Goal: Communication & Community: Share content

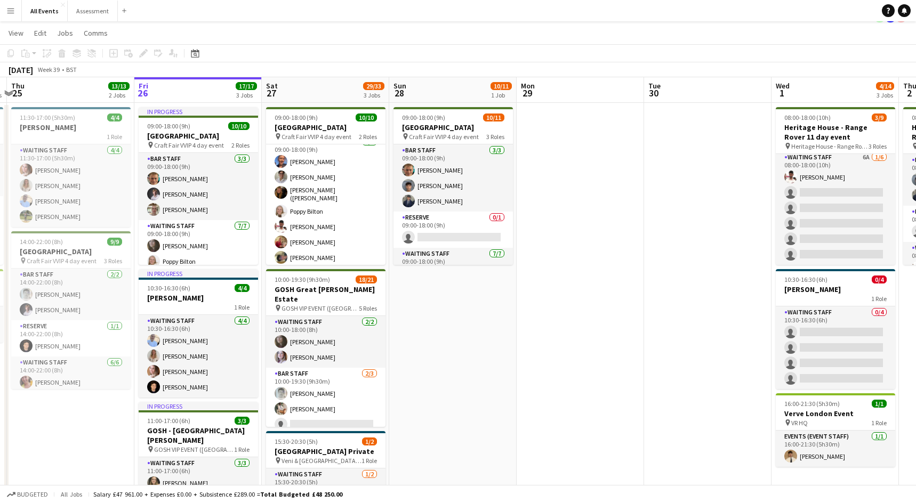
scroll to position [0, 241]
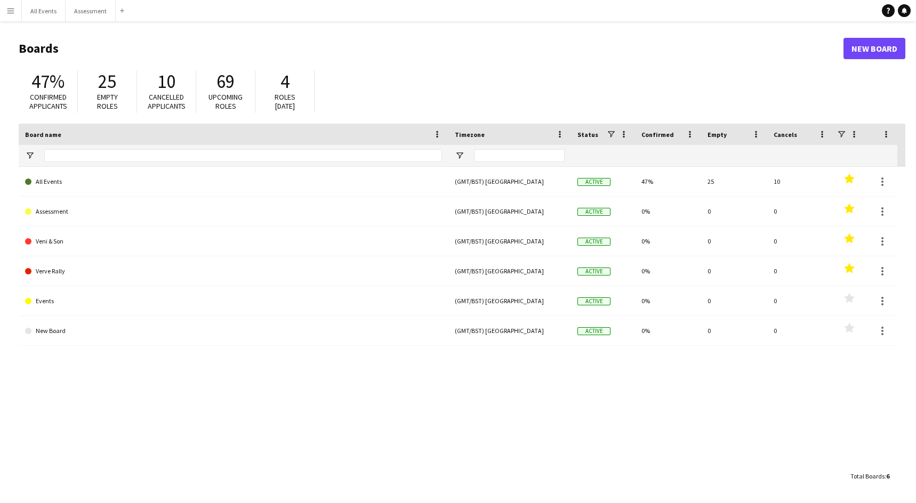
click at [19, 15] on button "Menu" at bounding box center [10, 10] width 21 height 21
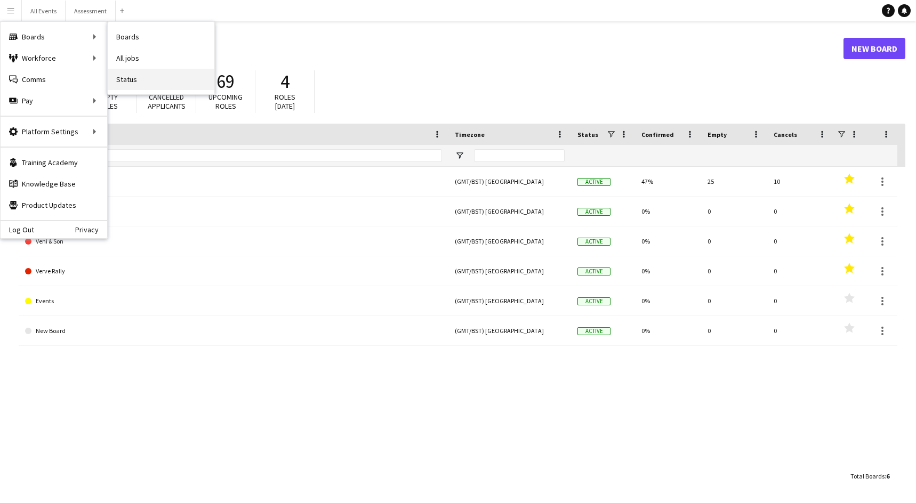
click at [136, 84] on link "Status" at bounding box center [161, 79] width 107 height 21
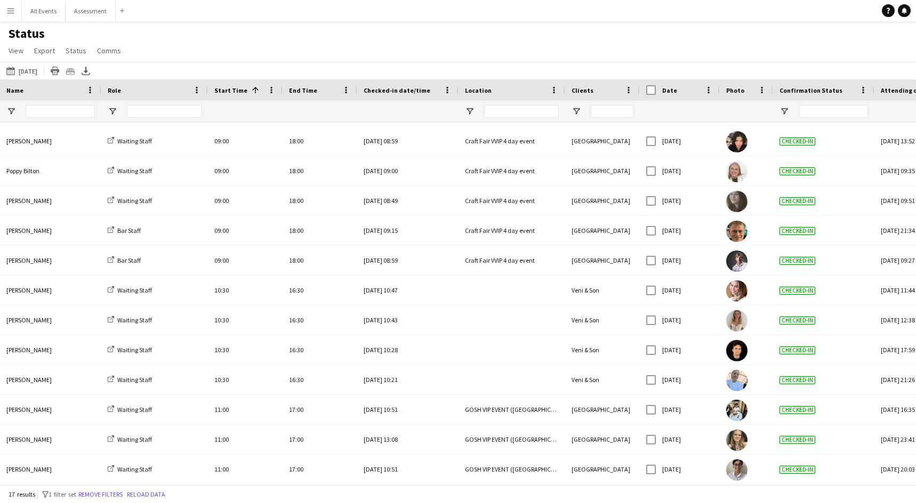
click at [666, 91] on span "Date" at bounding box center [669, 90] width 15 height 8
drag, startPoint x: 666, startPoint y: 91, endPoint x: 674, endPoint y: 90, distance: 8.1
click at [708, 88] on span at bounding box center [709, 90] width 10 height 10
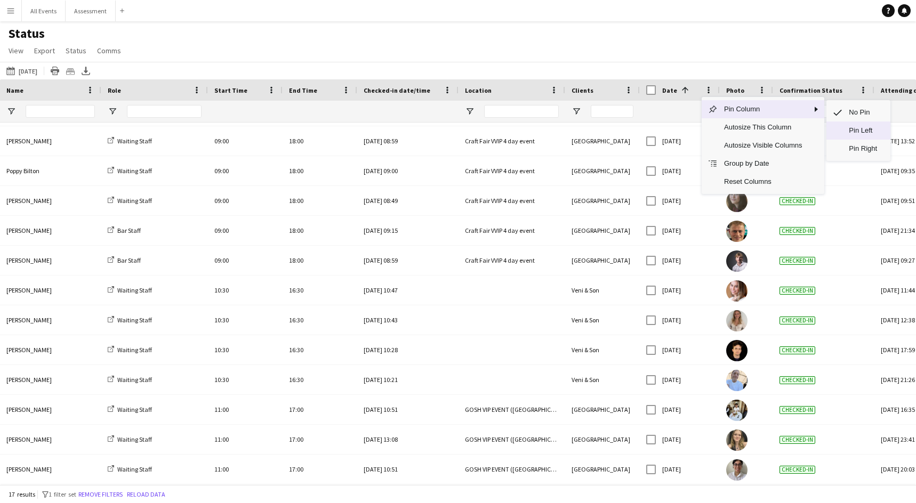
click at [860, 127] on span "Pin Left" at bounding box center [863, 131] width 42 height 18
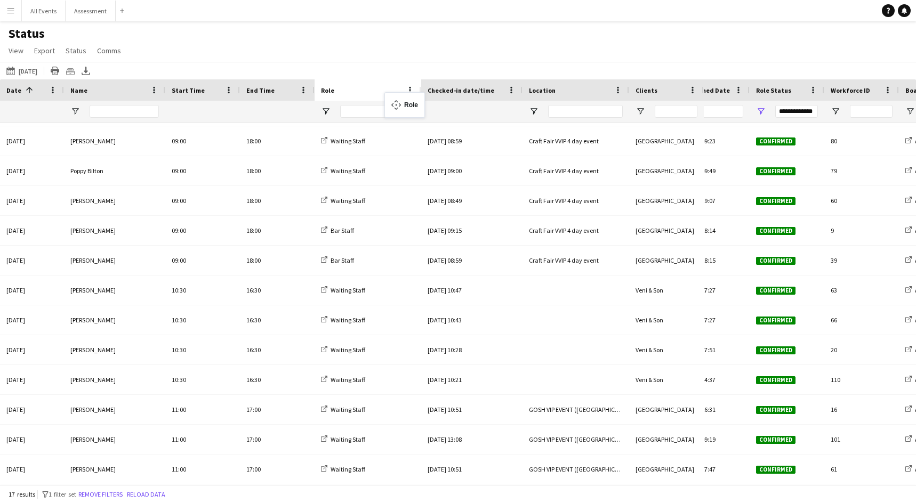
drag, startPoint x: 204, startPoint y: 94, endPoint x: 390, endPoint y: 99, distance: 185.5
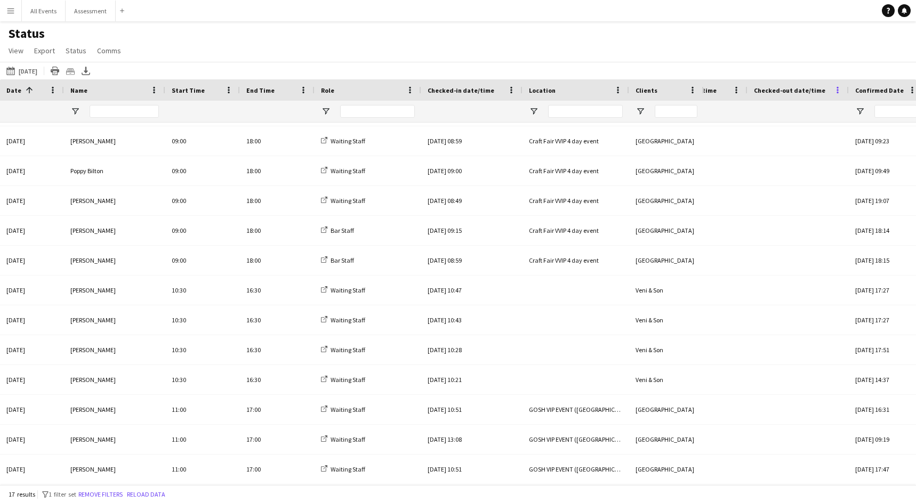
click at [839, 90] on span at bounding box center [837, 90] width 10 height 10
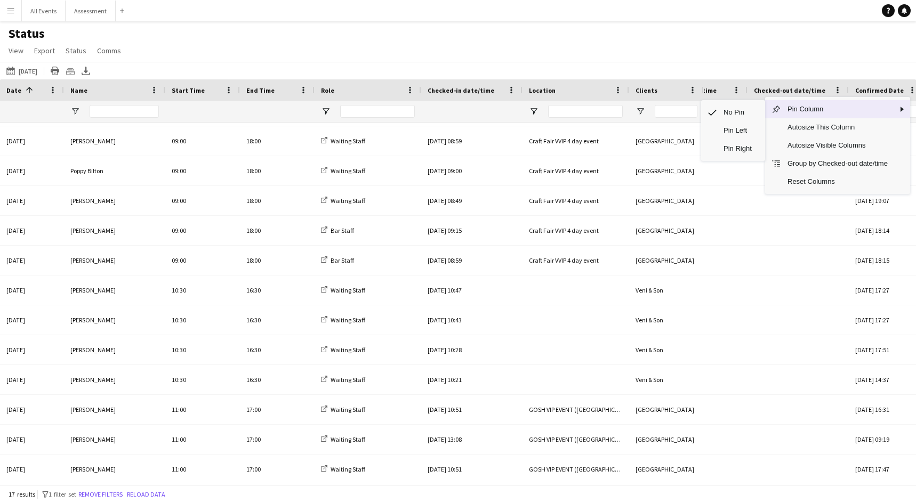
click at [906, 109] on span "Column Menu" at bounding box center [902, 109] width 10 height 10
click at [726, 130] on span "Pin Left" at bounding box center [738, 131] width 42 height 18
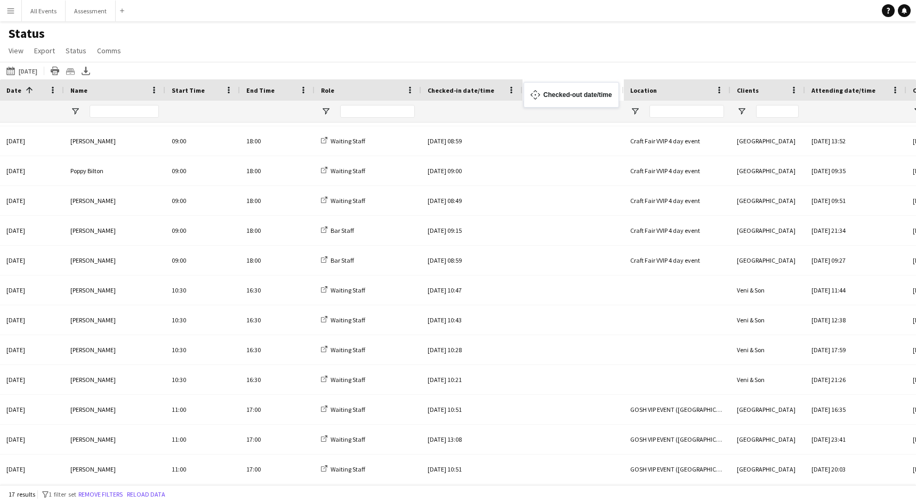
drag, startPoint x: 216, startPoint y: 93, endPoint x: 529, endPoint y: 88, distance: 312.4
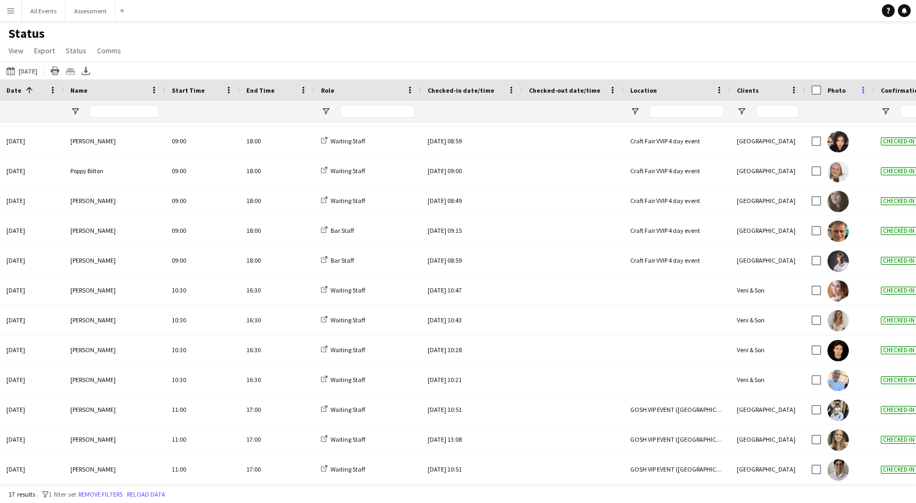
click at [861, 87] on span at bounding box center [863, 90] width 10 height 10
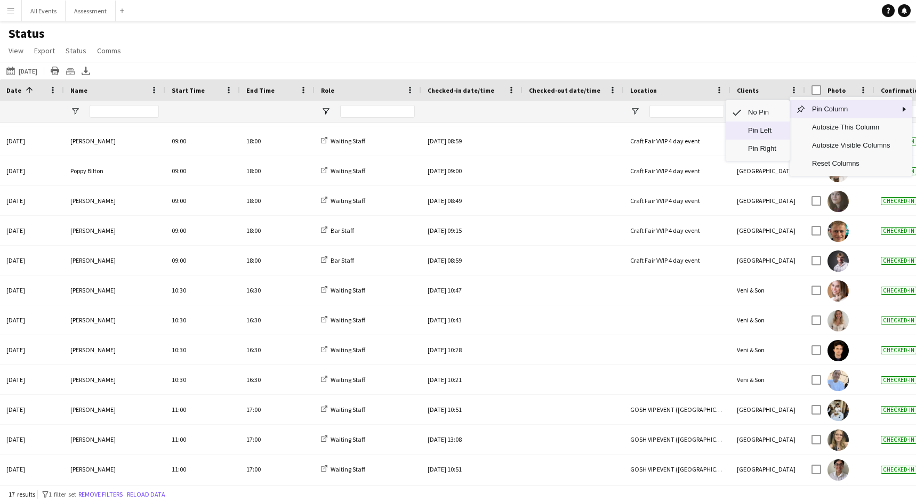
click at [768, 131] on span "Pin Left" at bounding box center [762, 131] width 42 height 18
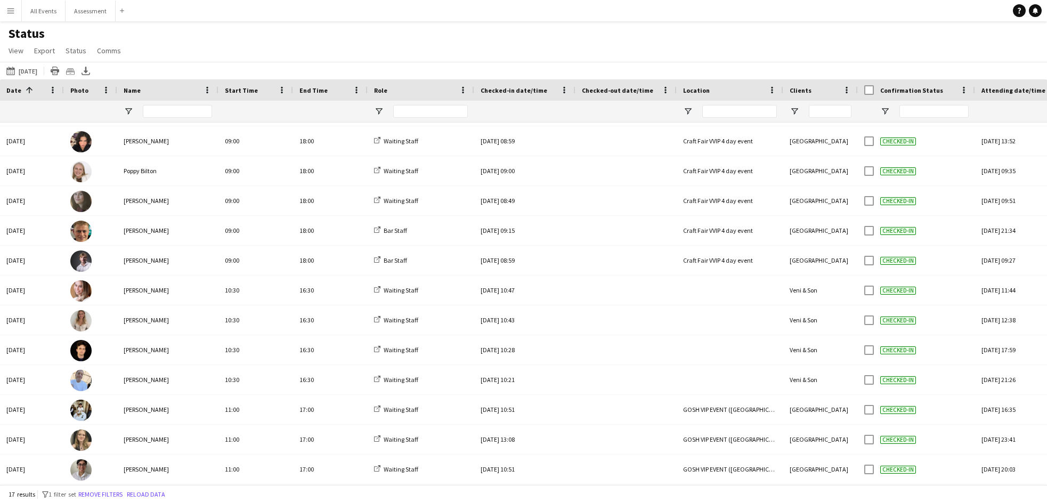
click at [12, 8] on app-icon "Menu" at bounding box center [10, 10] width 9 height 9
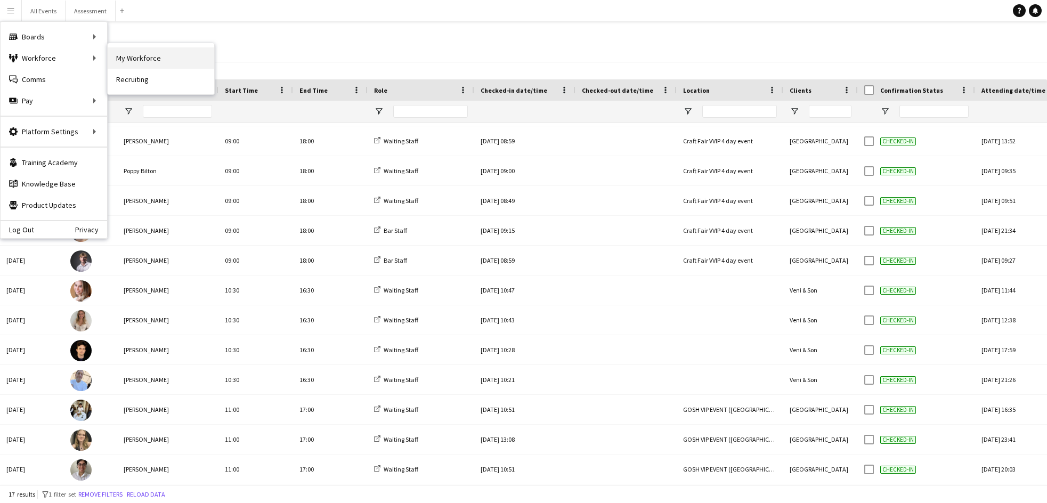
click at [168, 60] on link "My Workforce" at bounding box center [161, 57] width 107 height 21
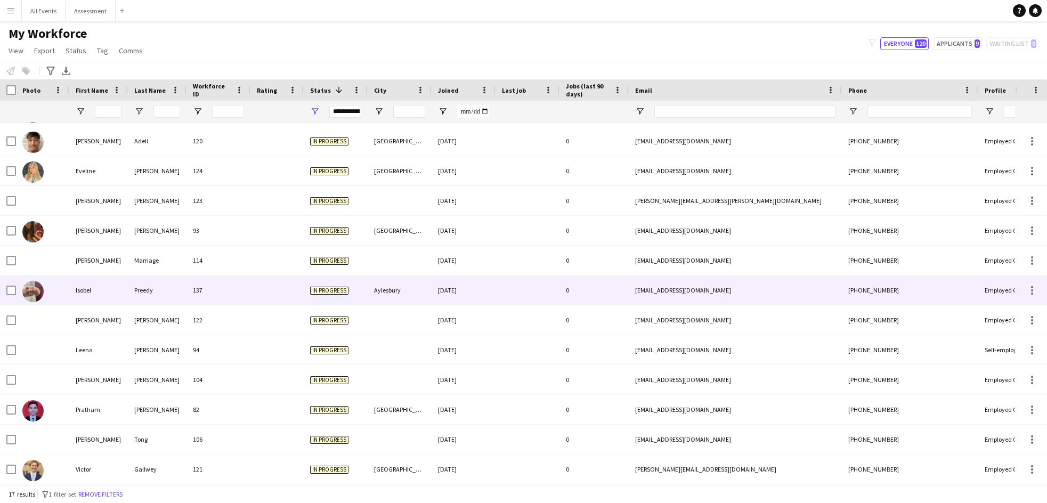
click at [144, 288] on div "Preedy" at bounding box center [157, 290] width 59 height 29
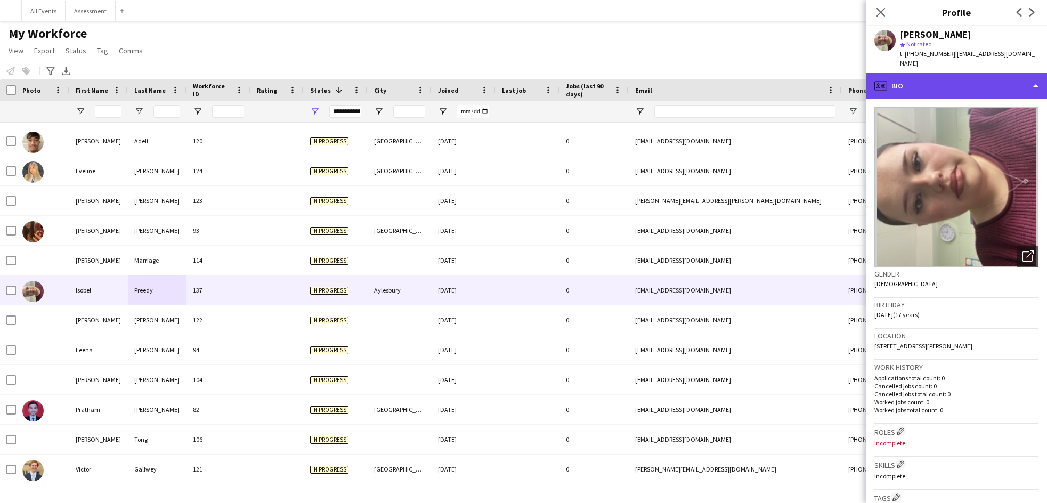
click at [915, 76] on div "profile Bio" at bounding box center [956, 86] width 181 height 26
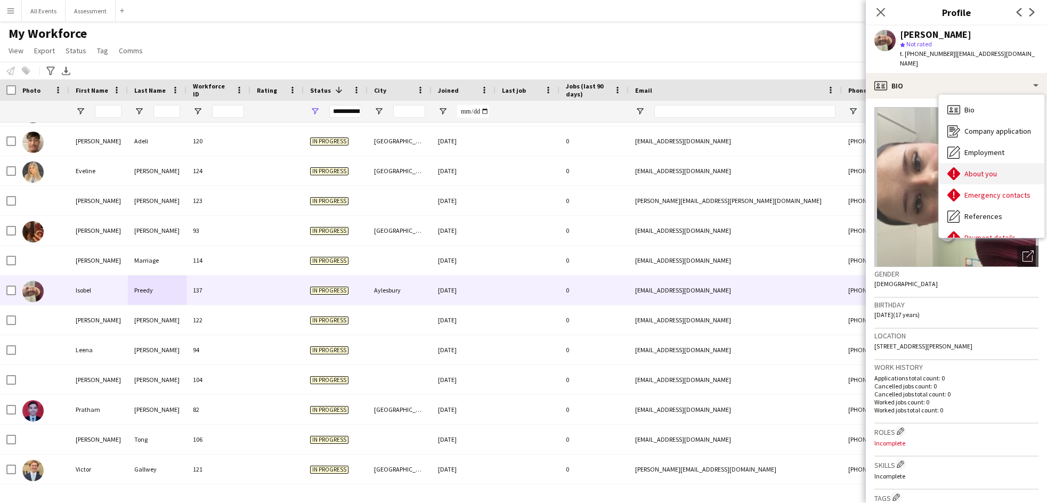
click at [915, 169] on span "About you" at bounding box center [981, 174] width 33 height 10
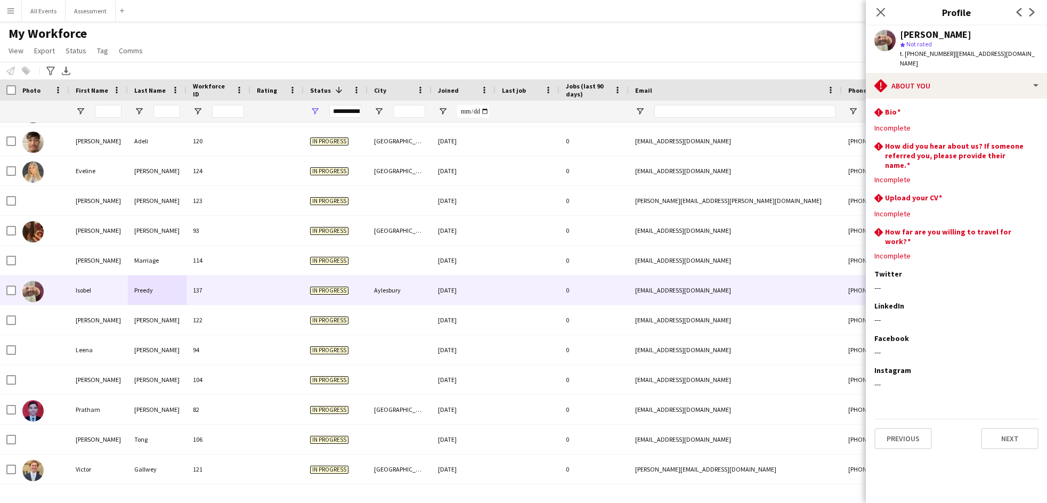
click at [791, 65] on div "Notify workforce Add to tag Select at least one crew to tag him or her. Advance…" at bounding box center [523, 71] width 1047 height 18
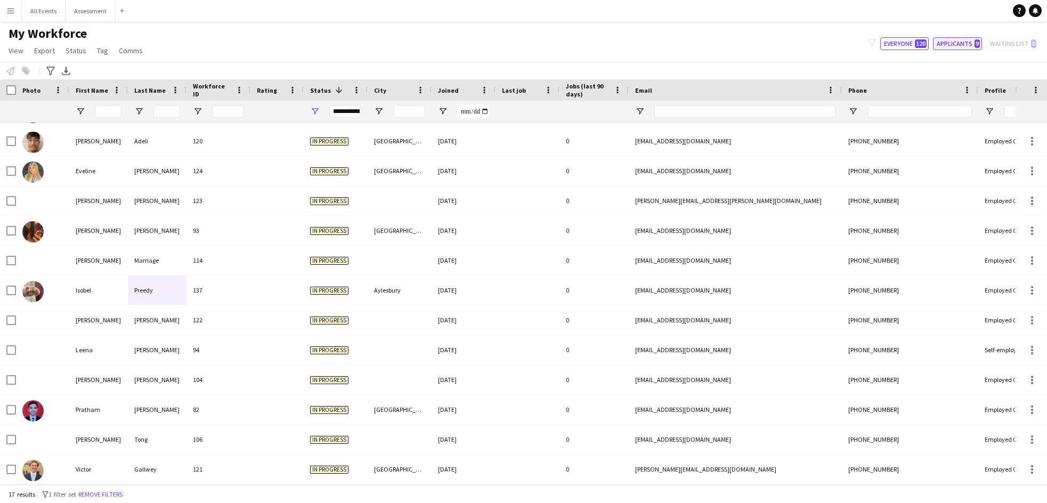
click at [915, 48] on button "Applicants 9" at bounding box center [957, 43] width 49 height 13
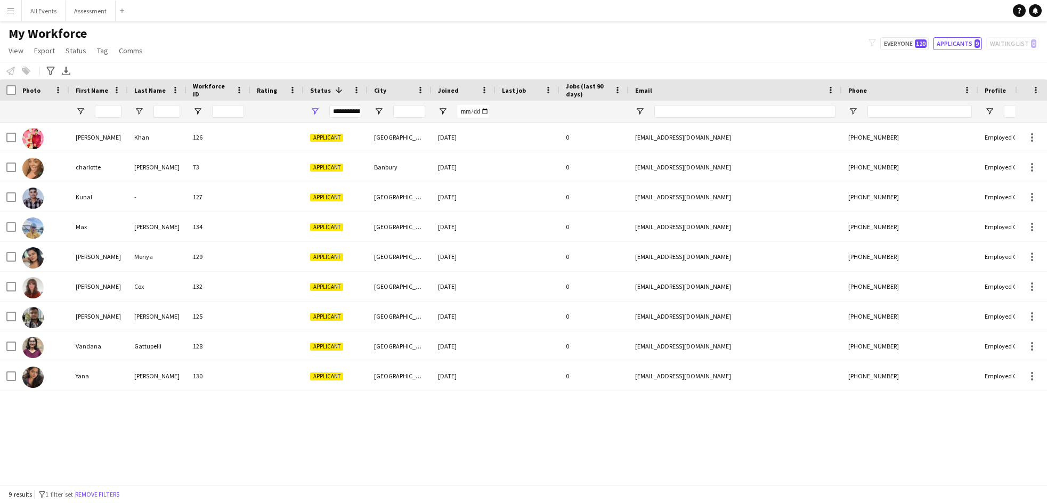
drag, startPoint x: 278, startPoint y: 60, endPoint x: 257, endPoint y: 62, distance: 20.4
click at [278, 60] on div "My Workforce View Views Default view New view Update view Delete view Edit name…" at bounding box center [523, 44] width 1047 height 36
click at [915, 47] on button "Applicants 9" at bounding box center [957, 43] width 49 height 13
click at [915, 46] on span "120" at bounding box center [921, 43] width 12 height 9
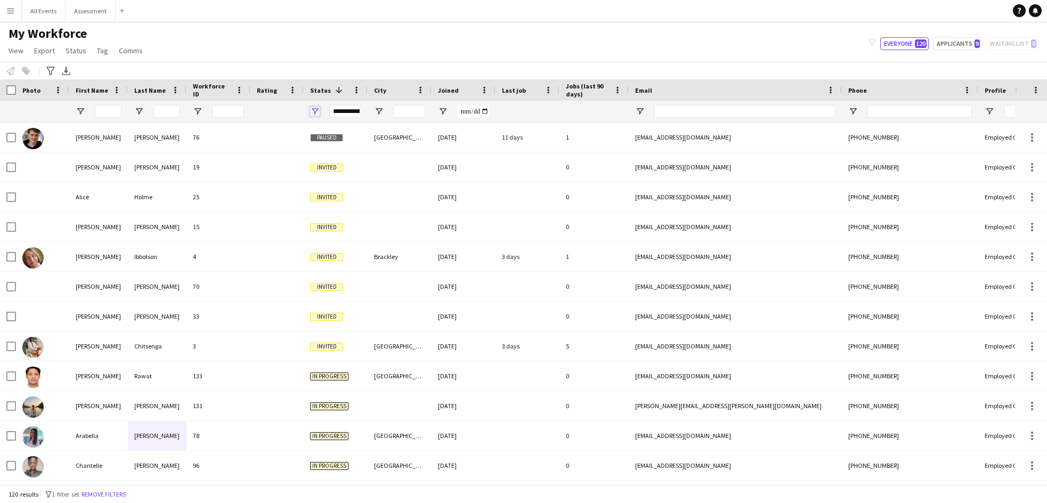
click at [312, 109] on span "Open Filter Menu" at bounding box center [315, 112] width 10 height 10
drag, startPoint x: 337, startPoint y: 190, endPoint x: 339, endPoint y: 201, distance: 11.4
click at [337, 190] on div "Active" at bounding box center [369, 189] width 84 height 8
click at [339, 202] on div "Applicant" at bounding box center [369, 202] width 84 height 8
click at [343, 206] on div "Applicant" at bounding box center [369, 202] width 84 height 8
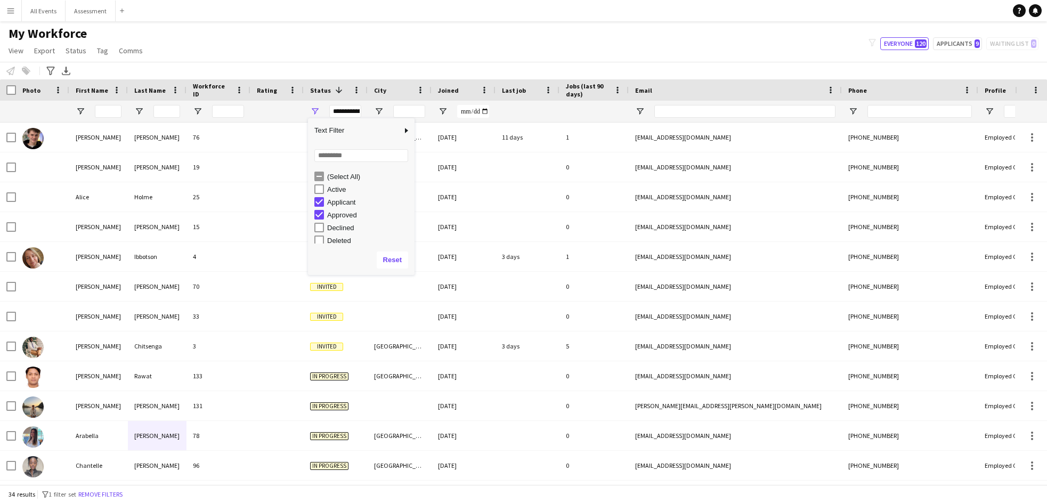
click at [342, 213] on div "Approved" at bounding box center [369, 215] width 84 height 8
click at [339, 209] on div "Paused" at bounding box center [369, 212] width 84 height 8
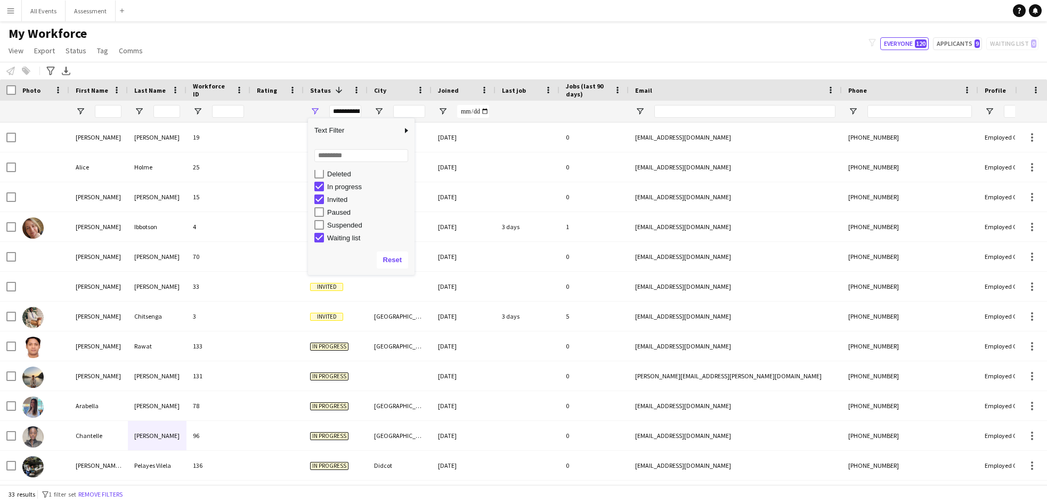
click at [338, 199] on div "Invited" at bounding box center [369, 200] width 84 height 8
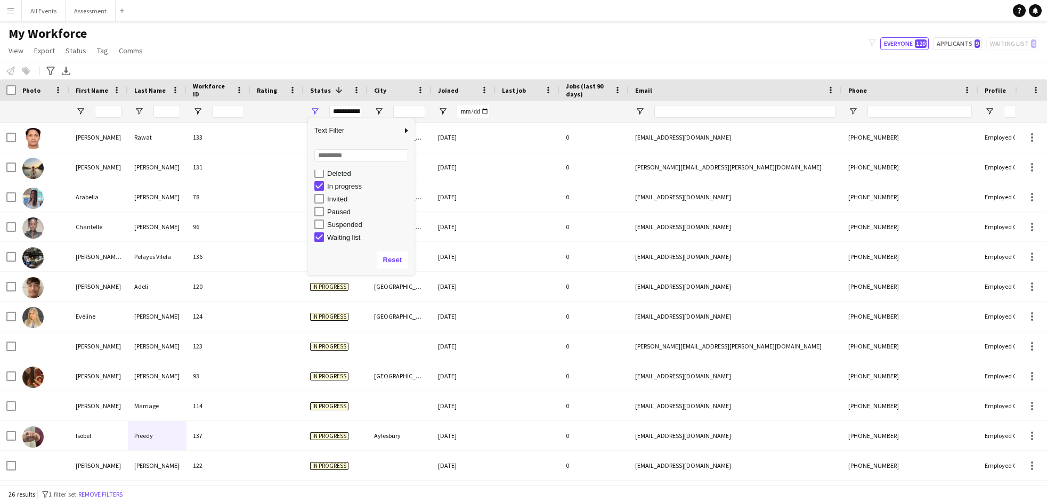
click at [348, 235] on div "Waiting list" at bounding box center [369, 237] width 84 height 8
click at [343, 51] on div "My Workforce View Views Default view New view Update view Delete view Edit name…" at bounding box center [523, 44] width 1047 height 36
click at [320, 114] on div "**********" at bounding box center [336, 111] width 64 height 21
drag, startPoint x: 314, startPoint y: 112, endPoint x: 318, endPoint y: 117, distance: 6.8
click at [314, 112] on span "Open Filter Menu" at bounding box center [315, 112] width 10 height 10
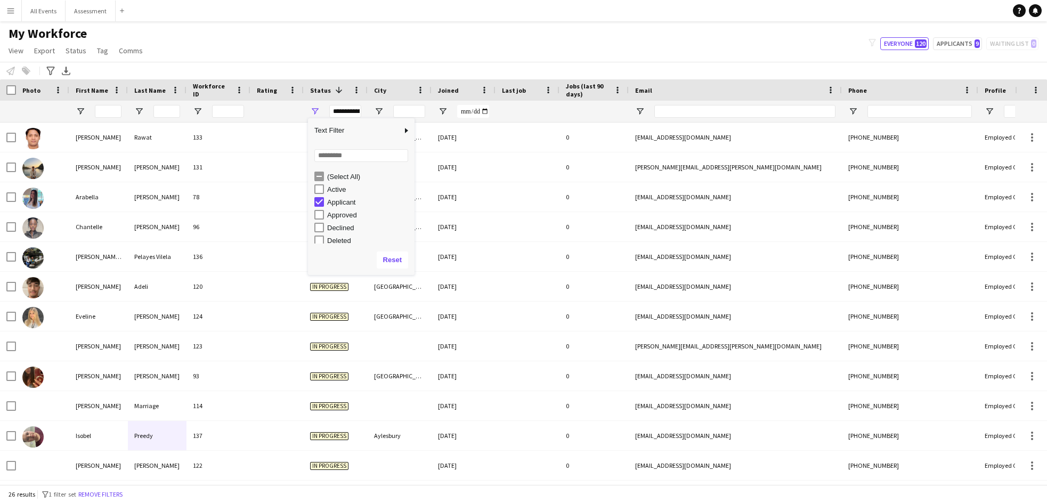
click at [345, 200] on div "Applicant" at bounding box center [369, 202] width 84 height 8
type input "**********"
click at [360, 54] on div "My Workforce View Views Default view New view Update view Delete view Edit name…" at bounding box center [523, 44] width 1047 height 36
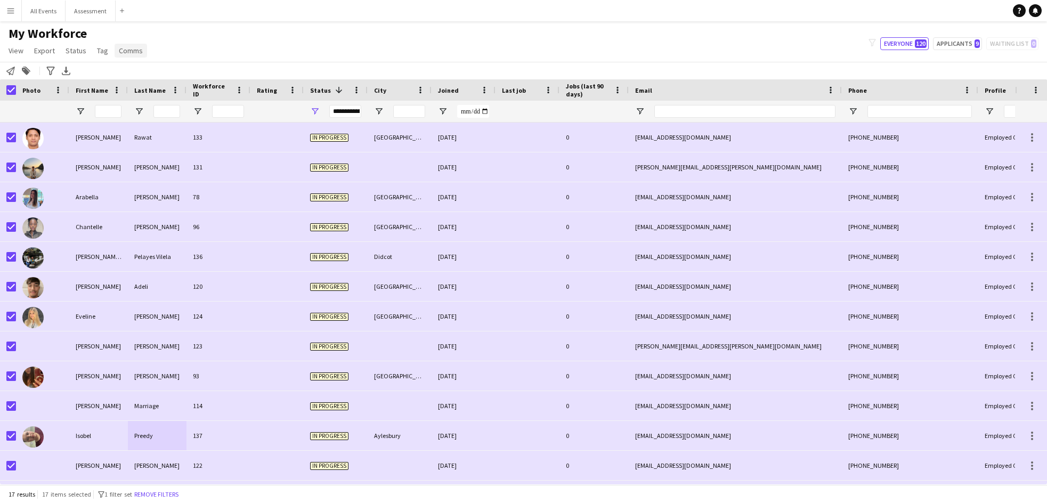
click at [131, 51] on span "Comms" at bounding box center [131, 51] width 24 height 10
click at [153, 69] on span "Send notification" at bounding box center [149, 74] width 54 height 10
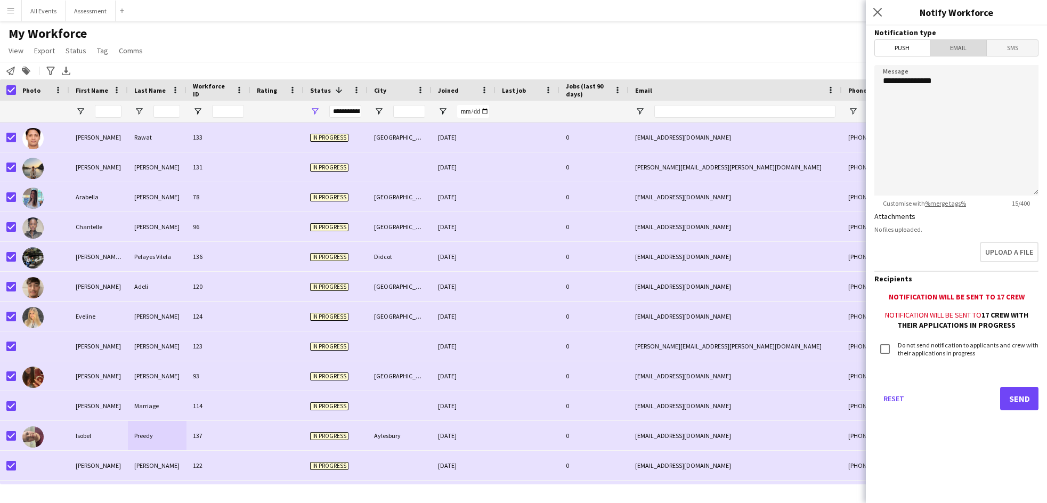
click at [915, 50] on span "Email" at bounding box center [959, 48] width 56 height 16
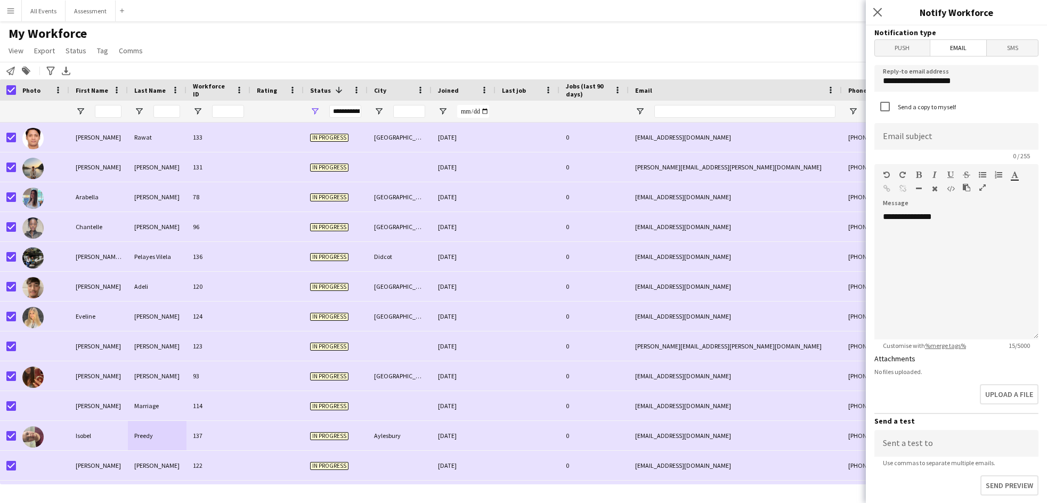
drag, startPoint x: 975, startPoint y: 121, endPoint x: 975, endPoint y: 128, distance: 7.5
click at [915, 122] on form "**********" at bounding box center [956, 350] width 181 height 648
click at [915, 141] on input at bounding box center [957, 136] width 164 height 27
type input "**********"
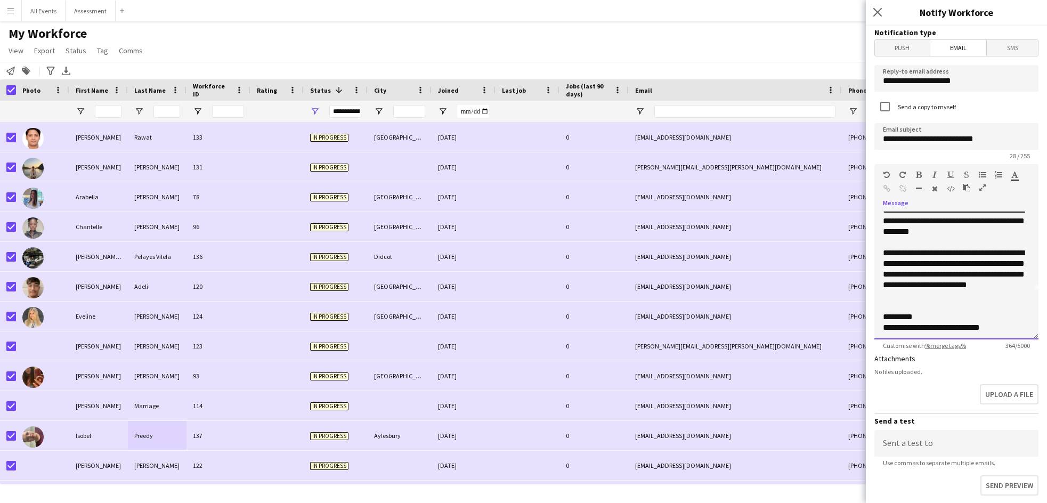
scroll to position [51, 0]
click at [915, 321] on div "**********" at bounding box center [956, 326] width 147 height 11
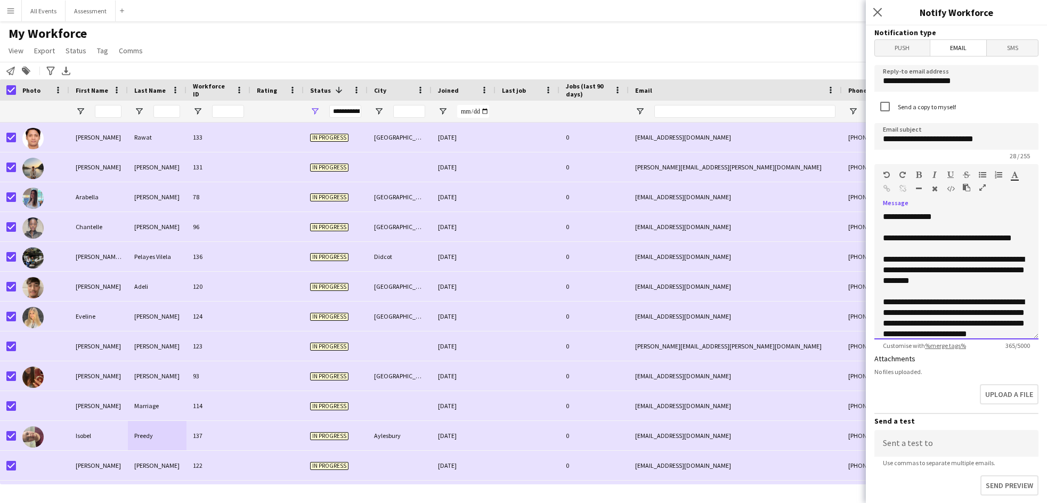
scroll to position [0, 0]
click at [901, 281] on div "**********" at bounding box center [956, 270] width 147 height 32
click at [902, 285] on div "**********" at bounding box center [956, 270] width 147 height 32
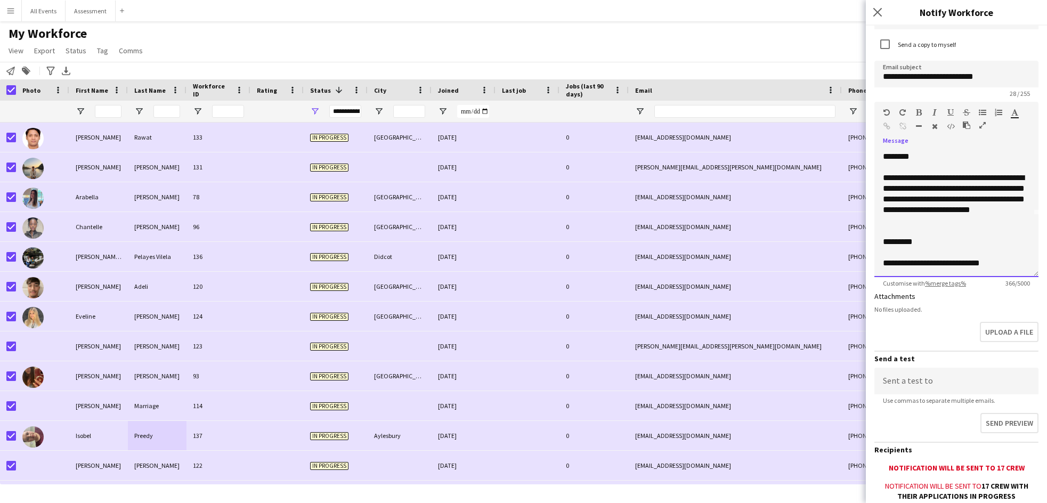
scroll to position [63, 0]
click at [915, 267] on div "**********" at bounding box center [956, 262] width 147 height 11
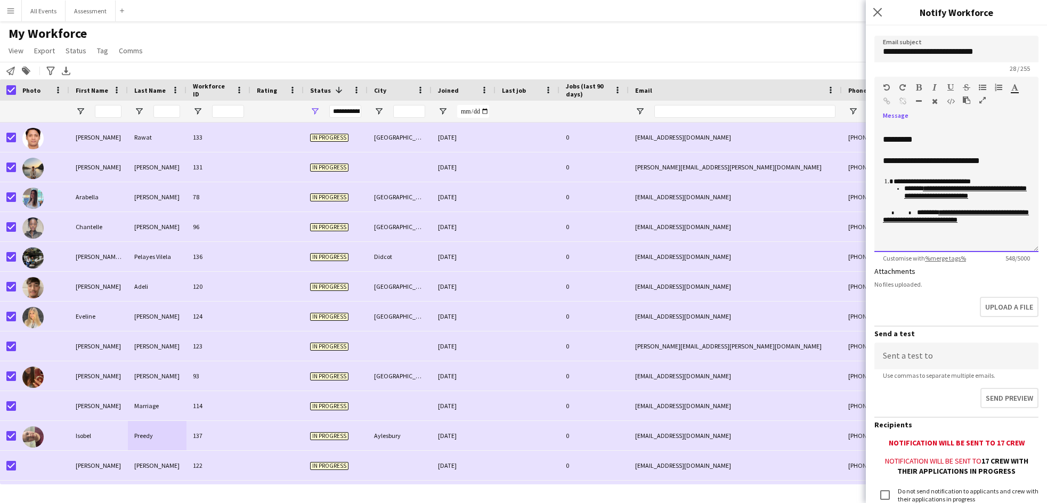
scroll to position [139, 0]
click at [915, 213] on span at bounding box center [914, 213] width 6 height 5
click at [915, 214] on p "**********" at bounding box center [956, 221] width 147 height 24
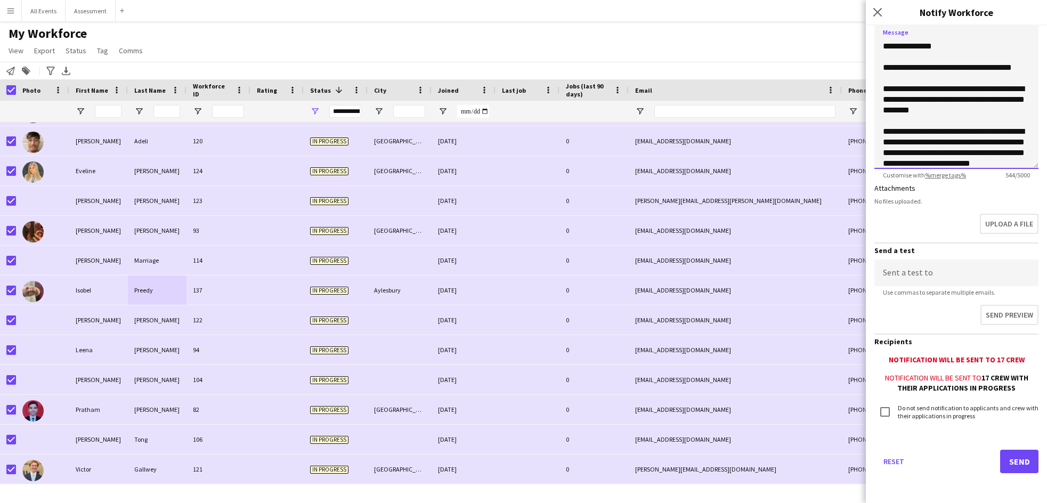
scroll to position [170, 0]
click at [915, 465] on button "Send" at bounding box center [1019, 461] width 38 height 23
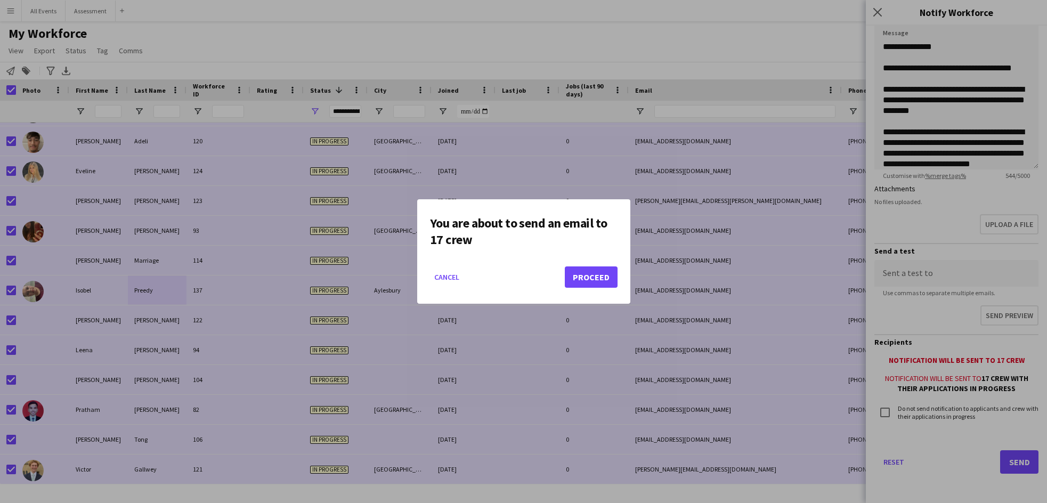
click at [609, 282] on button "Proceed" at bounding box center [591, 276] width 53 height 21
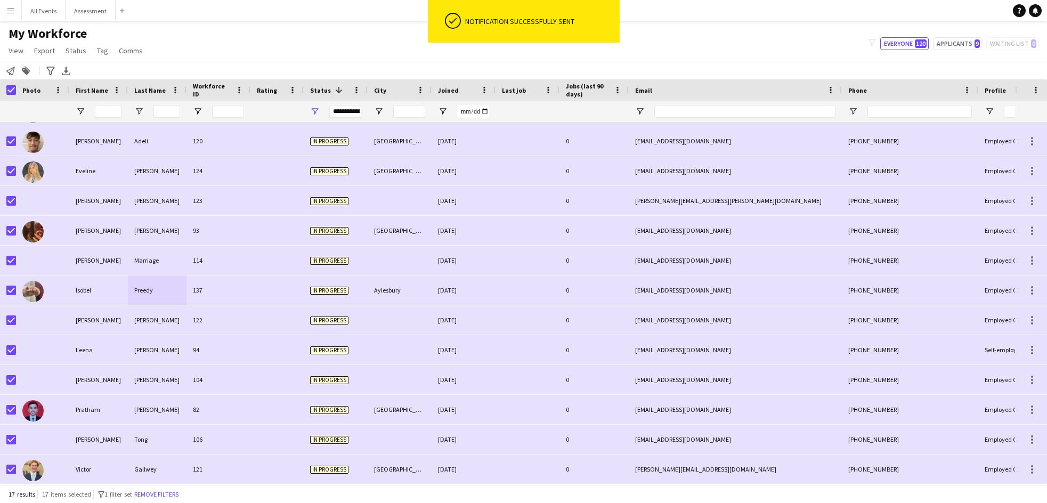
drag, startPoint x: 257, startPoint y: 52, endPoint x: 194, endPoint y: 51, distance: 62.9
click at [256, 52] on div "My Workforce View Views Default view New view Update view Delete view Edit name…" at bounding box center [523, 44] width 1047 height 36
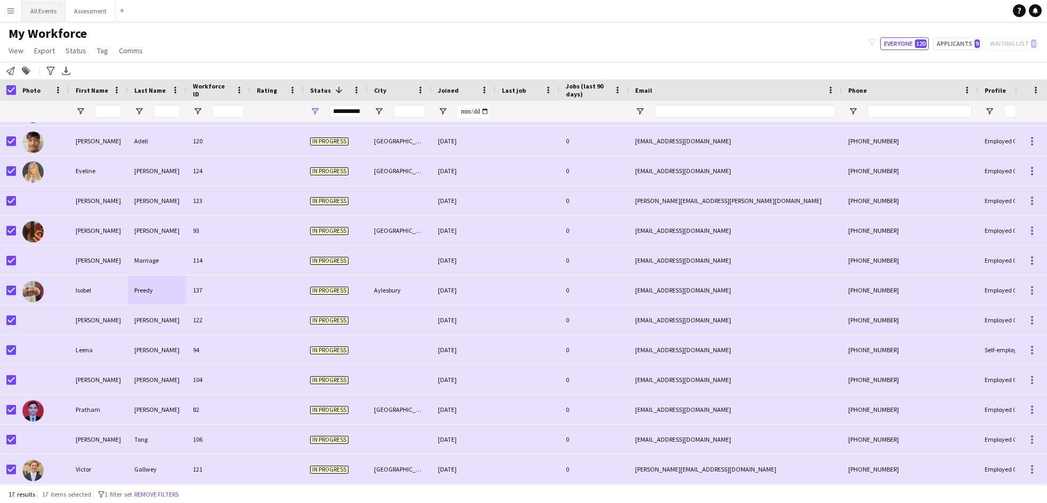
click at [40, 11] on button "All Events Close" at bounding box center [44, 11] width 44 height 21
